Goal: Information Seeking & Learning: Find specific page/section

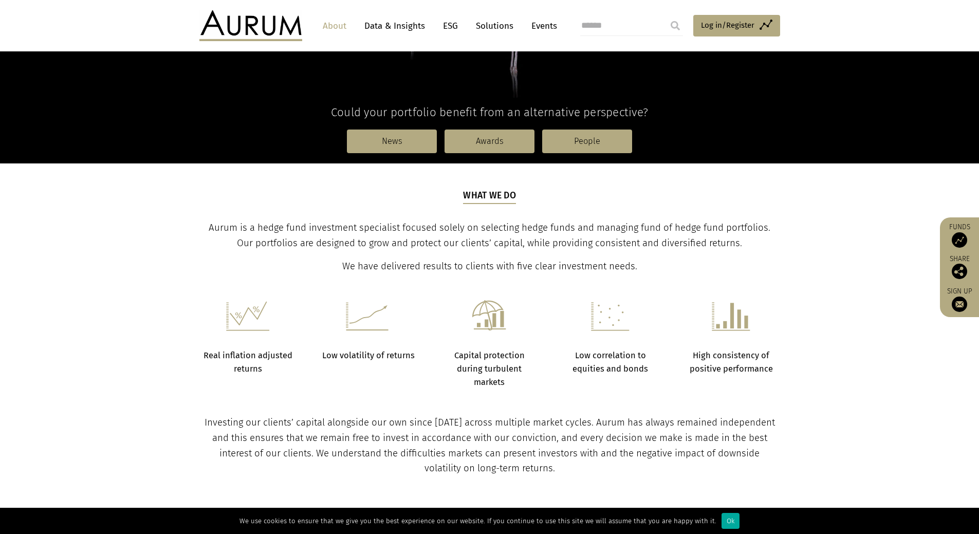
scroll to position [257, 0]
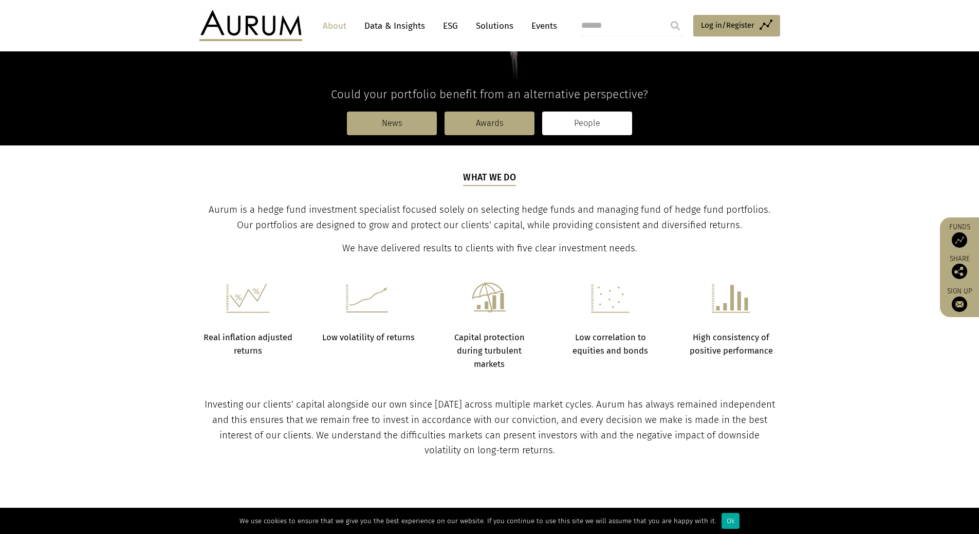
click at [574, 129] on link "People" at bounding box center [587, 123] width 90 height 24
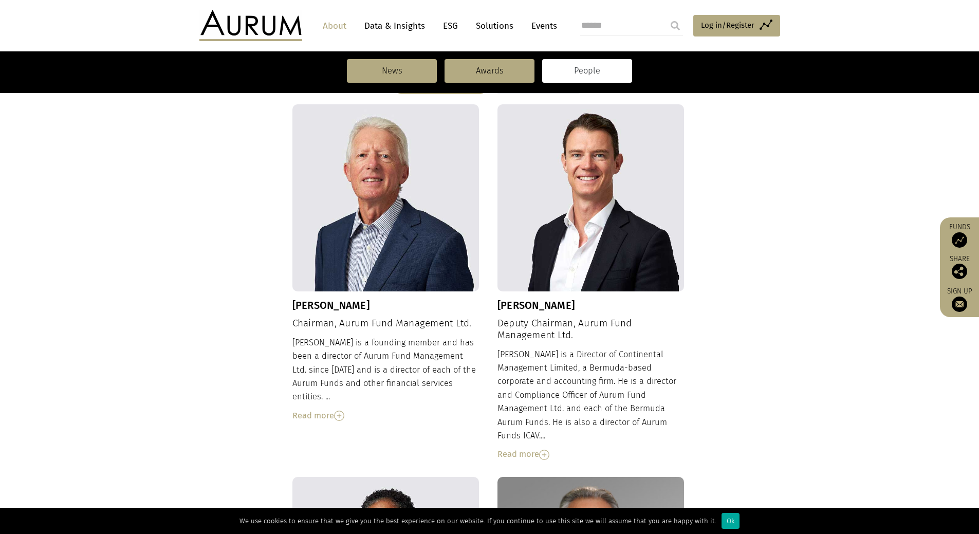
scroll to position [257, 0]
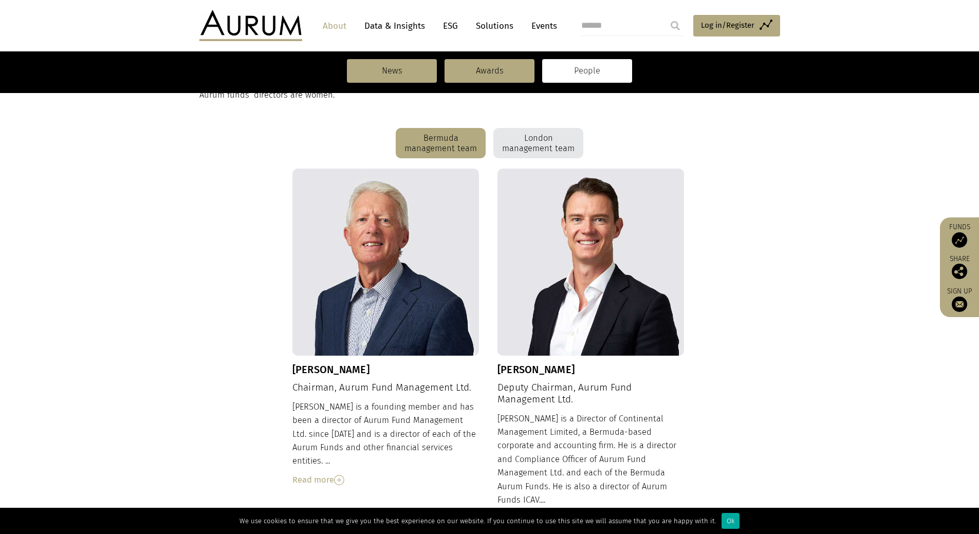
click at [454, 136] on div "Bermuda management team" at bounding box center [441, 143] width 90 height 31
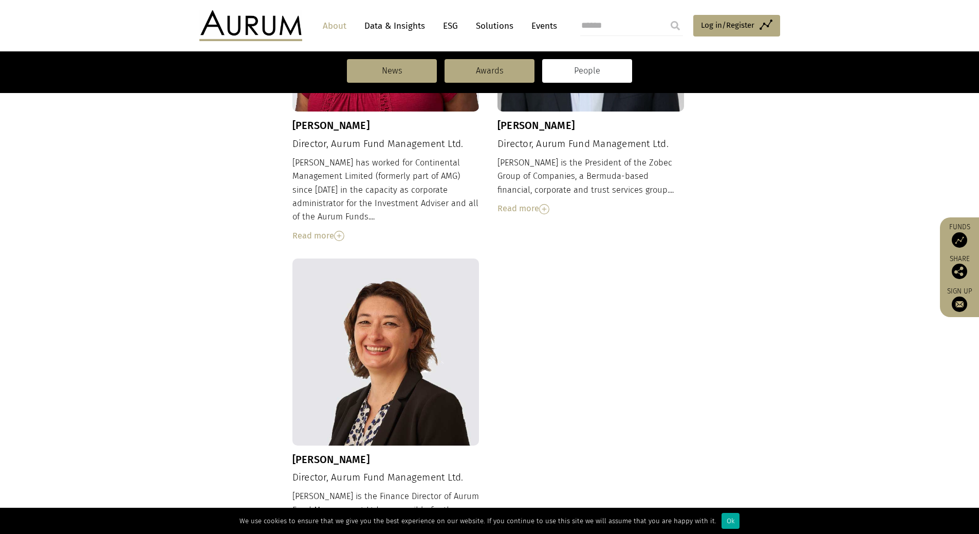
scroll to position [925, 0]
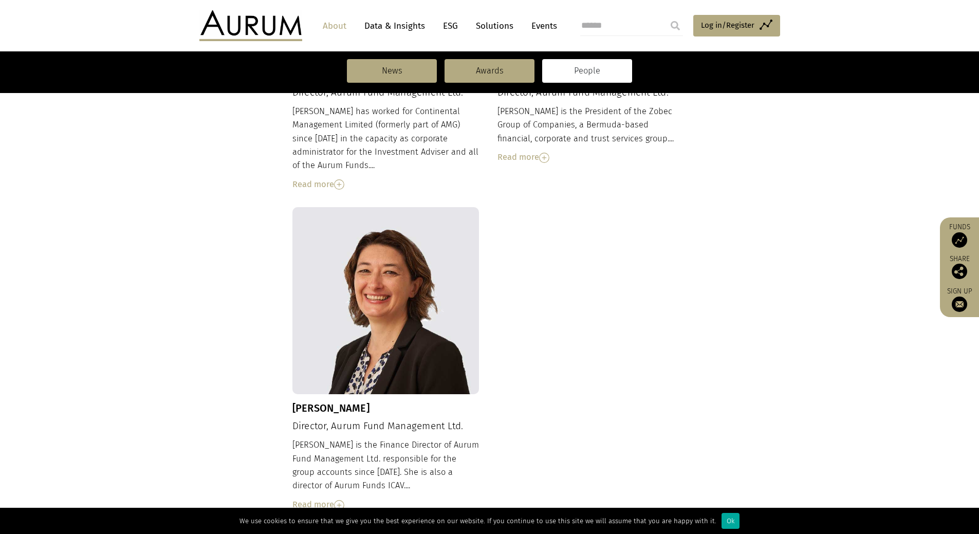
click at [298, 498] on div "Read more" at bounding box center [385, 504] width 187 height 13
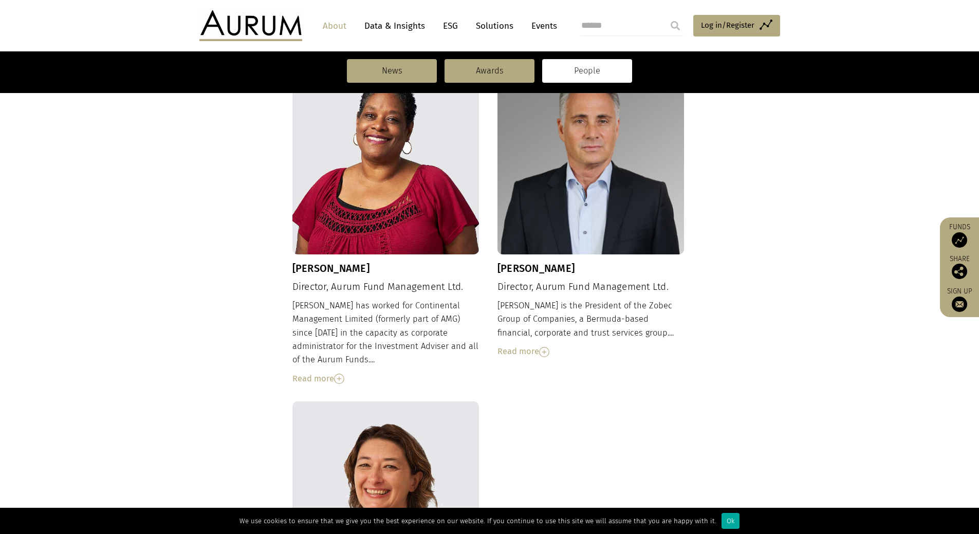
scroll to position [668, 0]
